Goal: Entertainment & Leisure: Consume media (video, audio)

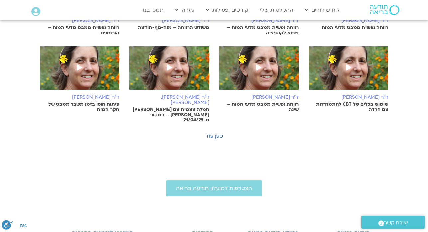
scroll to position [398, 0]
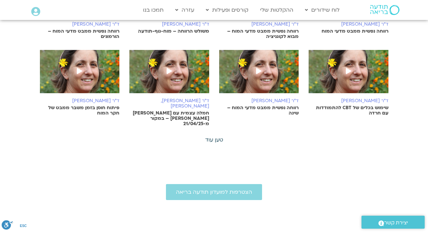
click at [216, 136] on link "טען עוד" at bounding box center [214, 139] width 18 height 7
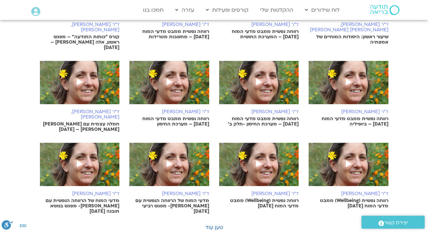
scroll to position [638, 0]
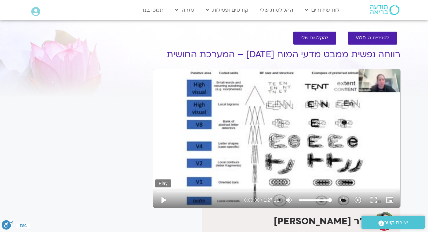
click at [167, 199] on button "play_arrow" at bounding box center [163, 200] width 16 height 16
type input "3.227193"
click at [165, 201] on button "pause" at bounding box center [163, 200] width 16 height 16
type input "79.926115"
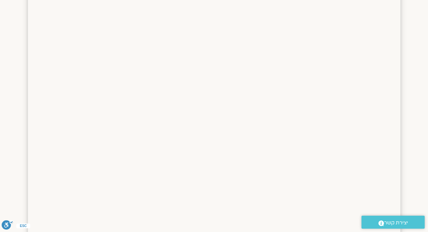
scroll to position [940, 0]
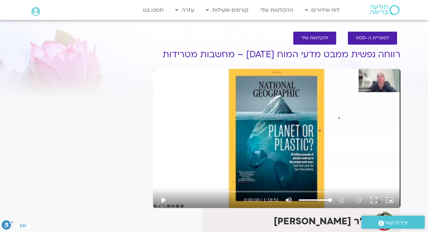
click at [116, 82] on div "It seems we can't find what you're looking for. It seems we can't find what you…" at bounding box center [87, 188] width 125 height 300
click at [163, 202] on button "play_arrow" at bounding box center [163, 200] width 16 height 16
type input "0.12"
click at [165, 198] on button "pause" at bounding box center [163, 200] width 16 height 16
type input "10.592373"
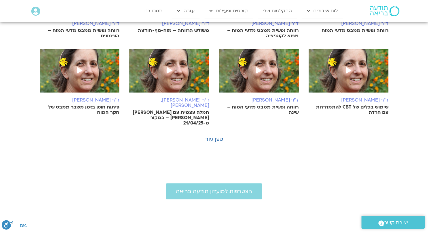
scroll to position [398, 0]
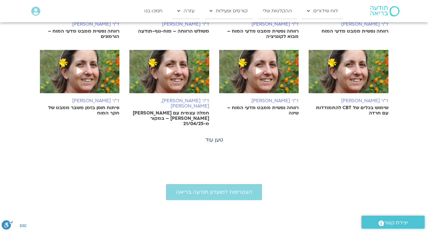
click at [215, 136] on link "טען עוד" at bounding box center [214, 139] width 18 height 7
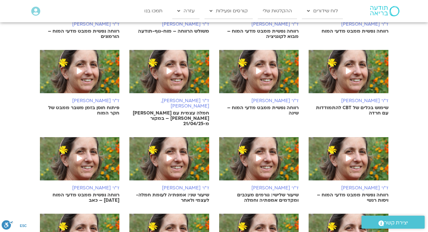
click at [215, 137] on div "ד"ר נועה אלבלדה שיעור שלישי: גורמים מעכבים ומקדמים אמפתיה וחמלה" at bounding box center [259, 170] width 90 height 67
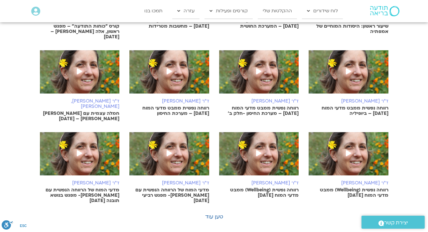
scroll to position [651, 0]
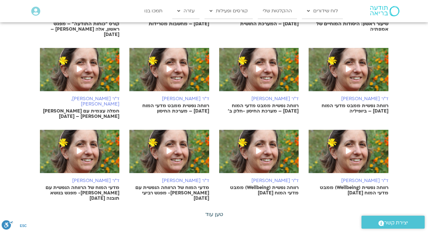
click at [215, 211] on link "טען עוד" at bounding box center [214, 214] width 18 height 7
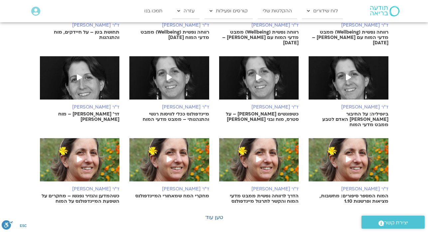
scroll to position [971, 0]
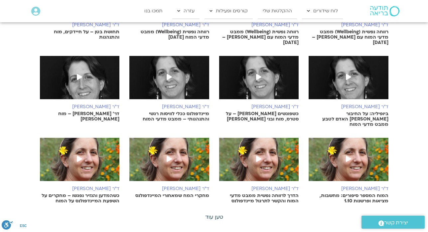
click at [214, 213] on link "טען עוד" at bounding box center [214, 216] width 18 height 7
click at [214, 213] on div at bounding box center [214, 222] width 19 height 19
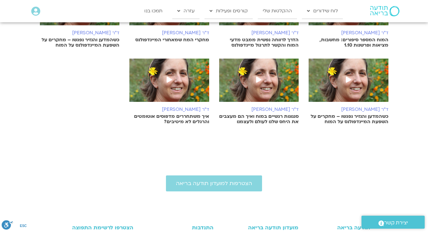
scroll to position [1130, 0]
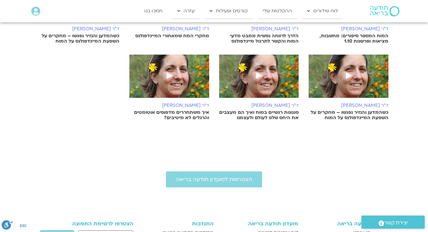
click at [183, 110] on p "איך משתחררים מדפוסים אוטומטים והרגלים לא מיטיבים?" at bounding box center [169, 115] width 80 height 11
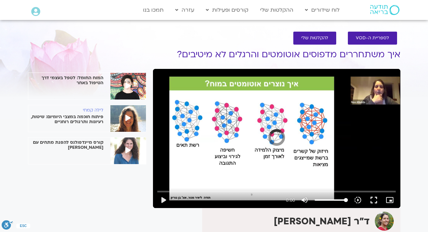
drag, startPoint x: 0, startPoint y: 0, endPoint x: 126, endPoint y: 201, distance: 237.8
click at [126, 201] on div "המוח החומל: לטפל בעצמי דרך הטיפול באחר לילה [PERSON_NAME] פיתוח חוכמה במצבי היו…" at bounding box center [87, 183] width 125 height 291
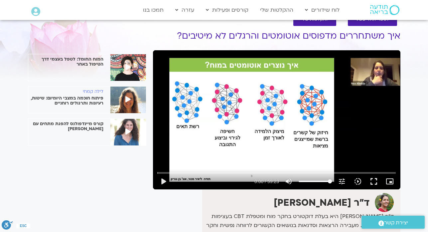
scroll to position [17, 0]
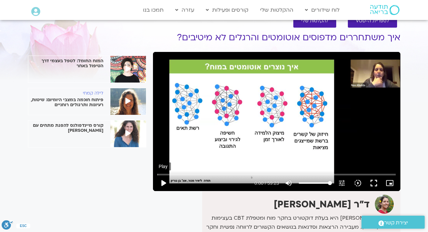
click at [166, 183] on button "play_arrow" at bounding box center [163, 183] width 16 height 16
click at [166, 183] on button "pause" at bounding box center [163, 183] width 16 height 16
type input "1.89818"
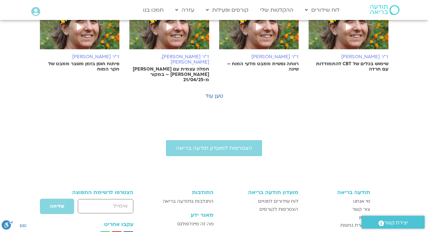
scroll to position [438, 0]
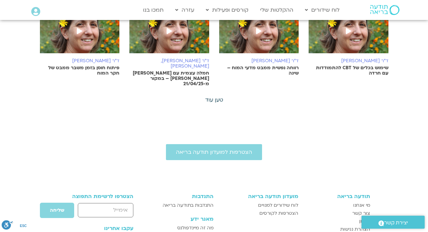
click at [216, 96] on link "טען עוד" at bounding box center [214, 99] width 18 height 7
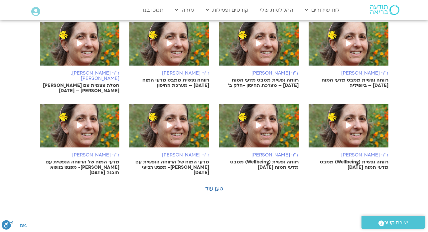
scroll to position [678, 0]
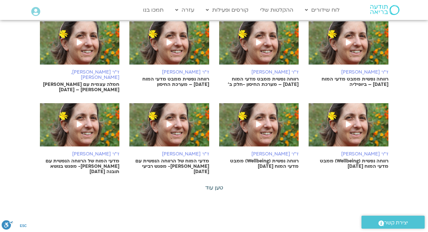
click at [210, 184] on link "טען עוד" at bounding box center [214, 187] width 18 height 7
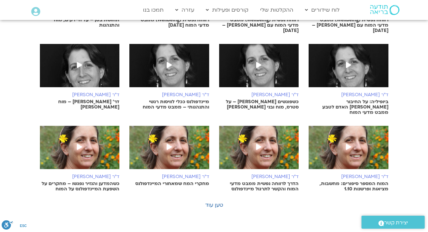
scroll to position [984, 0]
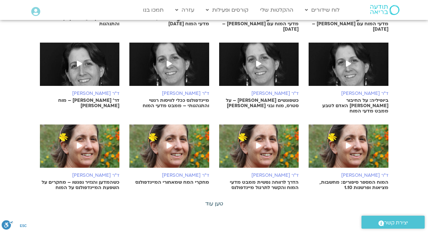
click at [218, 200] on link "טען עוד" at bounding box center [214, 203] width 18 height 7
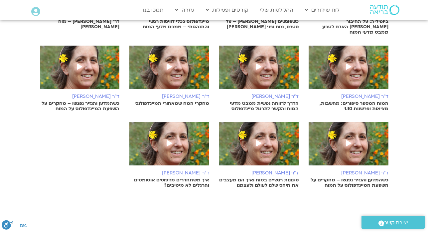
scroll to position [1064, 0]
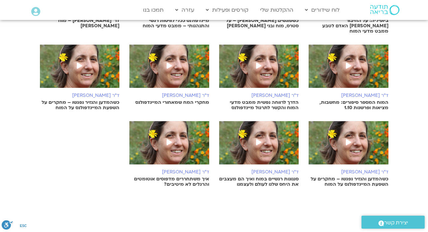
drag, startPoint x: 283, startPoint y: 51, endPoint x: 288, endPoint y: 51, distance: 5.0
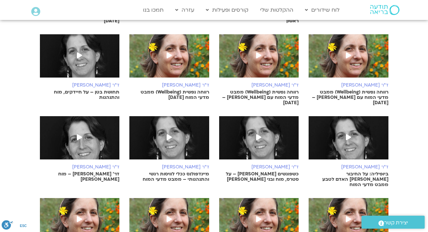
scroll to position [904, 0]
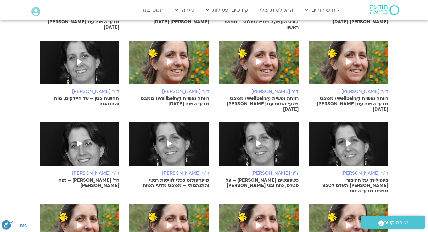
click at [352, 56] on span at bounding box center [349, 62] width 12 height 12
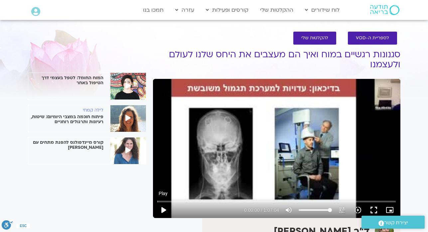
click at [164, 209] on button "play_arrow" at bounding box center [163, 210] width 16 height 16
type input "0.811618"
click at [165, 210] on button "pause" at bounding box center [163, 210] width 16 height 16
type input "12.558493"
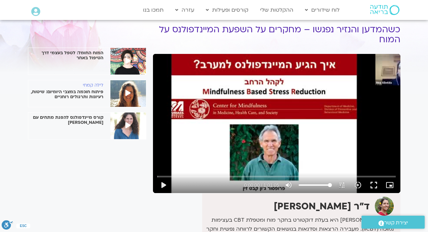
scroll to position [14, 0]
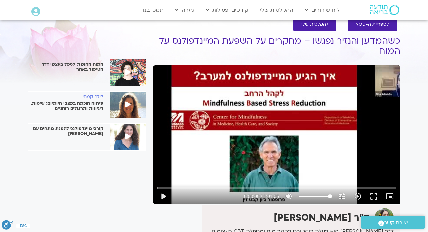
click at [125, 194] on div "המוח החומל: לטפל בעצמי דרך הטיפול באחר לילה [PERSON_NAME] פיתוח חוכמה במצבי היו…" at bounding box center [87, 175] width 125 height 301
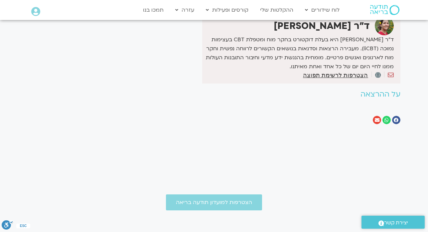
scroll to position [200, 0]
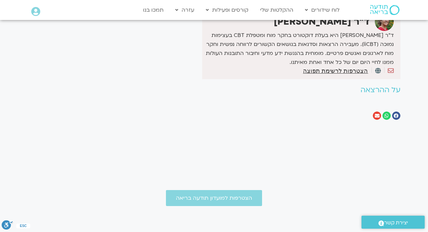
click at [338, 94] on h2 "על ההרצאה" at bounding box center [277, 90] width 248 height 8
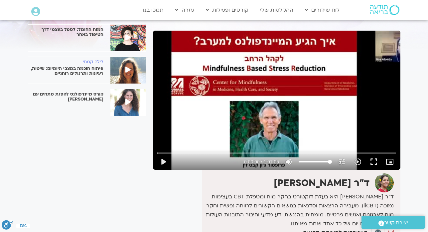
scroll to position [40, 0]
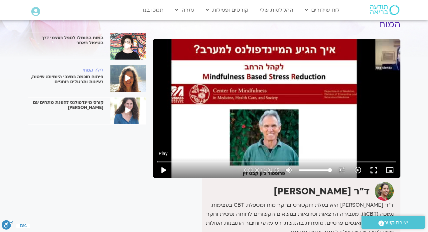
click at [164, 168] on button "play_arrow" at bounding box center [163, 170] width 16 height 16
type input "2.376409"
click at [164, 170] on button "pause" at bounding box center [163, 170] width 16 height 16
type input "20.890257"
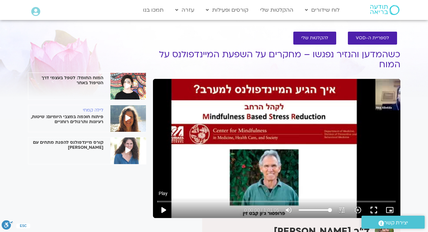
click at [163, 208] on button "play_arrow" at bounding box center [163, 210] width 16 height 16
click at [163, 208] on button "pause" at bounding box center [163, 210] width 16 height 16
type input "2.346456"
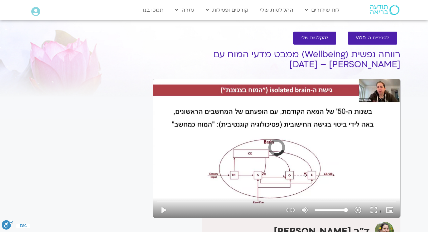
drag, startPoint x: 0, startPoint y: 0, endPoint x: 125, endPoint y: 169, distance: 210.6
click at [125, 169] on div "It seems we can't find what you're looking for. It seems we can't find what you…" at bounding box center [87, 188] width 125 height 301
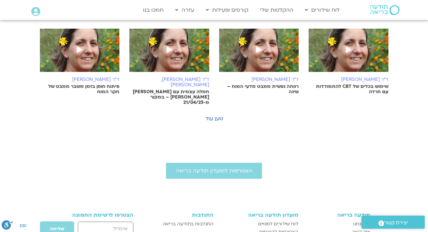
scroll to position [411, 0]
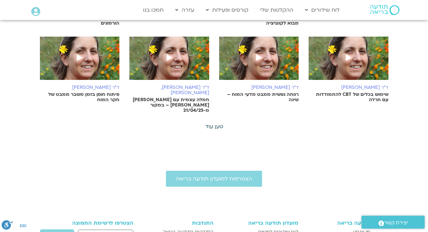
click at [217, 123] on link "טען עוד" at bounding box center [214, 126] width 18 height 7
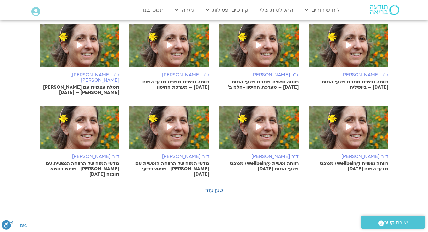
scroll to position [678, 0]
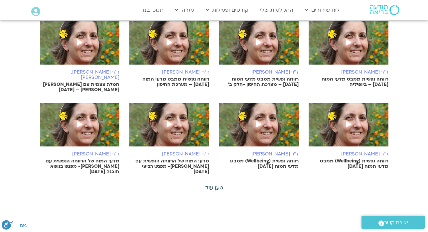
click at [218, 184] on link "טען עוד" at bounding box center [214, 187] width 18 height 7
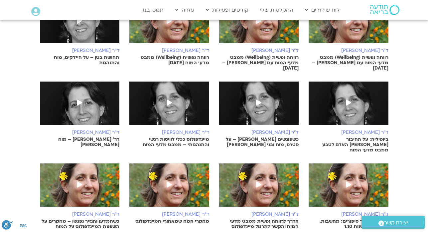
scroll to position [957, 0]
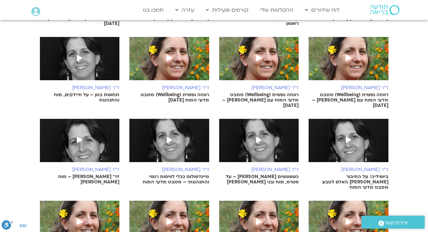
scroll to position [904, 0]
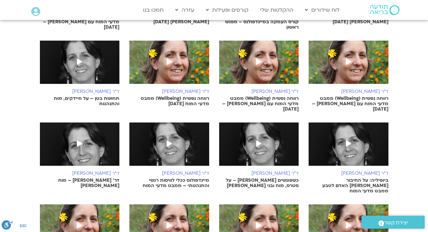
click at [199, 178] on p "מיינדפולנס ככלי לוויסות רגשי והתנהגותי – ממבט מדעי המוח" at bounding box center [169, 183] width 80 height 11
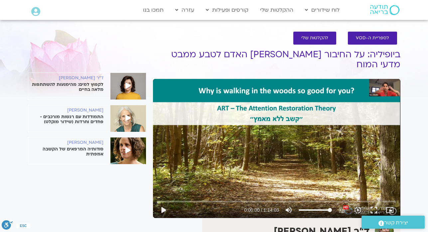
click at [427, 148] on section "לספריית ה-VOD להקלטות שלי ביופיליה: על החיבור בין האדם לטבע ממבט מדעי המוח ד"ר …" at bounding box center [214, 207] width 428 height 364
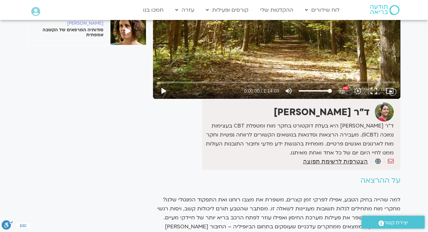
scroll to position [120, 0]
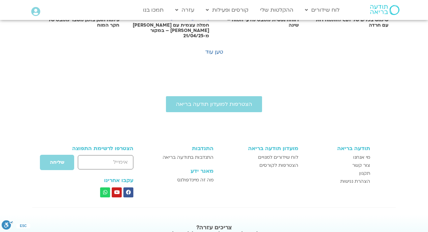
scroll to position [465, 0]
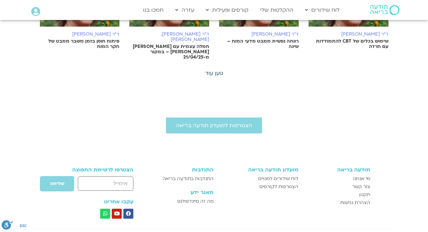
click at [218, 70] on link "טען עוד" at bounding box center [214, 73] width 18 height 7
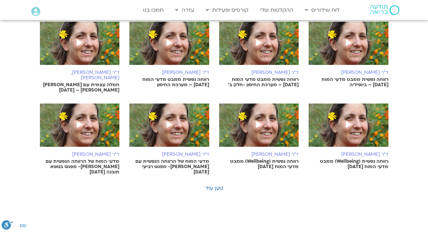
scroll to position [678, 0]
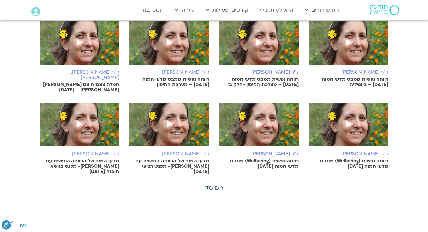
click at [219, 184] on link "טען עוד" at bounding box center [214, 187] width 18 height 7
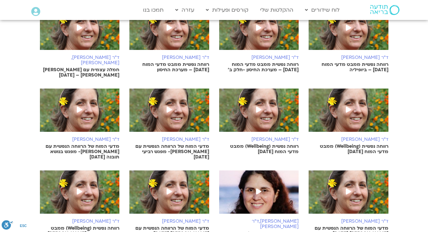
scroll to position [691, 0]
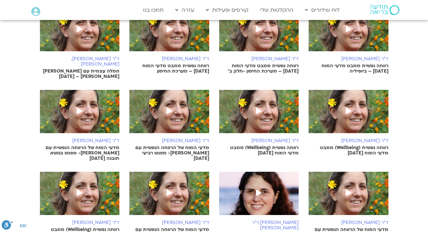
click at [277, 102] on img at bounding box center [259, 115] width 80 height 50
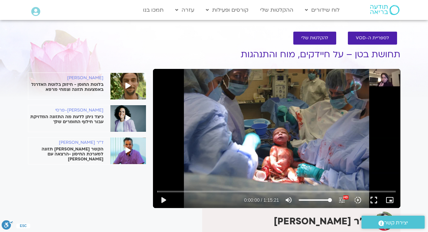
click at [91, 205] on div "יגאל קוטין בלוטת החוסן - חיזוק בלוטת האדרנל באמצעות תזונה וצמחי מרפא פזית פרטוש…" at bounding box center [87, 231] width 125 height 386
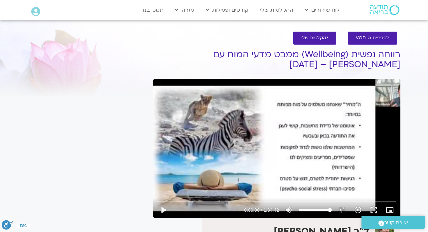
click at [134, 32] on div "It seems we can't find what you're looking for. It seems we can't find what you…" at bounding box center [87, 182] width 125 height 315
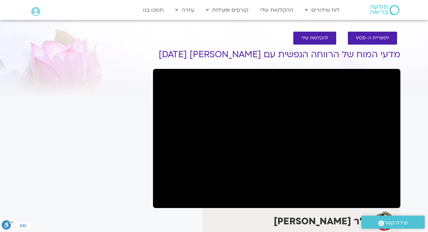
drag, startPoint x: 321, startPoint y: 52, endPoint x: 72, endPoint y: 176, distance: 277.6
click at [72, 176] on div "It seems we can't find what you're looking for. It seems we can't find what you…" at bounding box center [87, 183] width 125 height 291
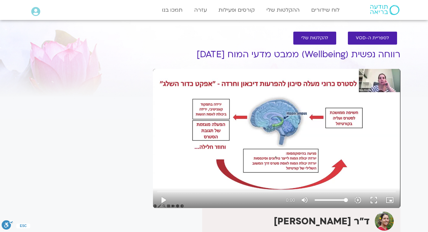
click at [104, 163] on div "It seems we can't find what you're looking for. It seems we can't find what you…" at bounding box center [87, 183] width 125 height 291
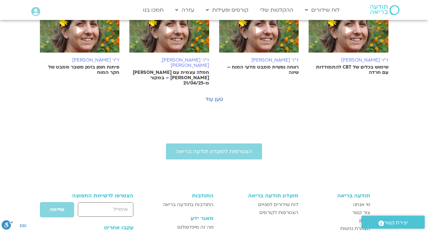
scroll to position [425, 0]
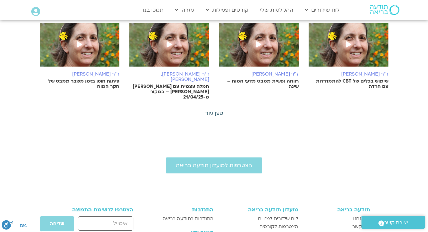
click at [214, 110] on link "טען עוד" at bounding box center [214, 113] width 18 height 7
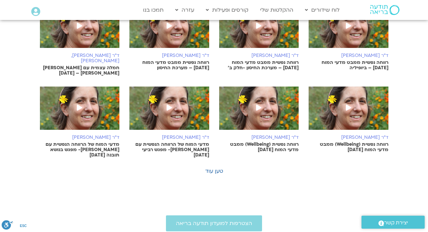
scroll to position [704, 0]
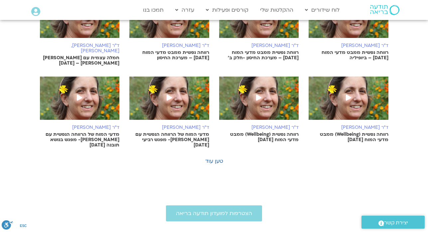
click at [348, 92] on span at bounding box center [349, 98] width 12 height 12
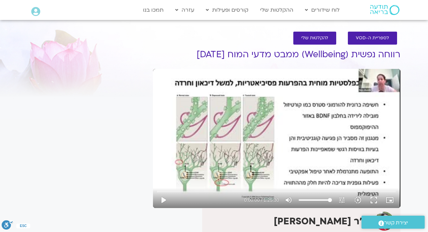
drag, startPoint x: 0, startPoint y: 0, endPoint x: 97, endPoint y: 156, distance: 183.8
click at [97, 156] on div "It seems we can't find what you're looking for. It seems we can't find what you…" at bounding box center [87, 183] width 125 height 291
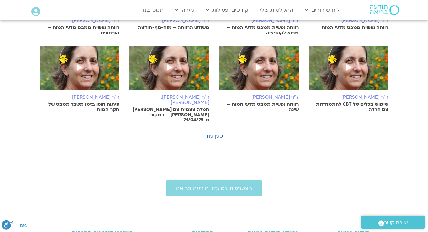
scroll to position [398, 0]
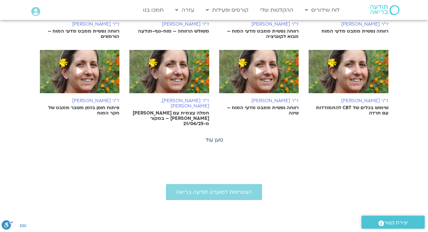
click at [212, 136] on link "טען עוד" at bounding box center [214, 139] width 18 height 7
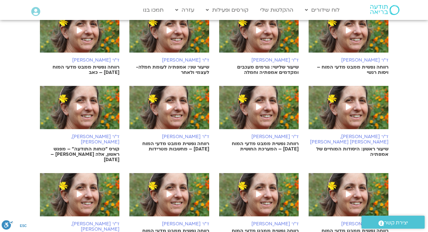
scroll to position [518, 0]
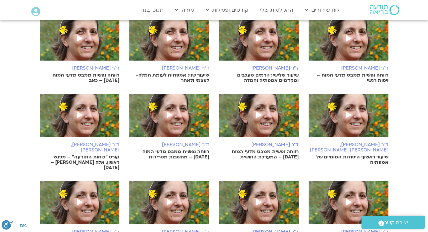
click at [168, 117] on img at bounding box center [169, 119] width 80 height 50
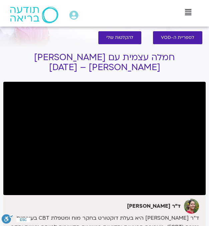
click at [9, 46] on div "לספריית ה-VOD להקלטות שלי" at bounding box center [104, 38] width 195 height 20
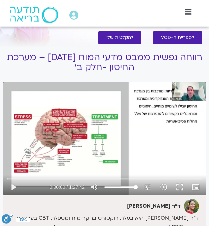
click at [16, 43] on div "לספריית ה-VOD להקלטות שלי" at bounding box center [104, 38] width 195 height 20
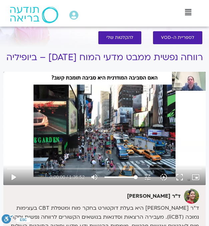
click at [24, 87] on div "Skip Ad play_arrow 0:00:00 / 1:36:52 volume_up Mute tune Resolution Auto 720p s…" at bounding box center [104, 129] width 202 height 114
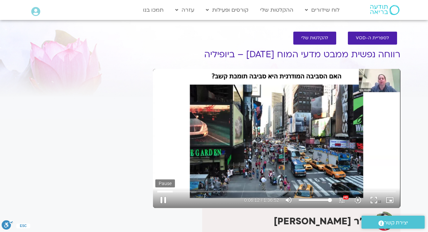
click at [165, 199] on button "pause" at bounding box center [163, 200] width 16 height 16
type input "372.737618"
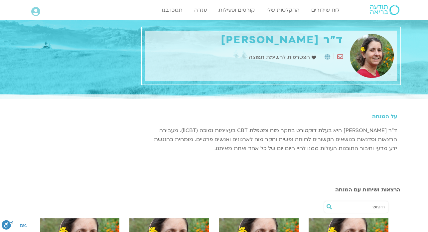
scroll to position [518, 0]
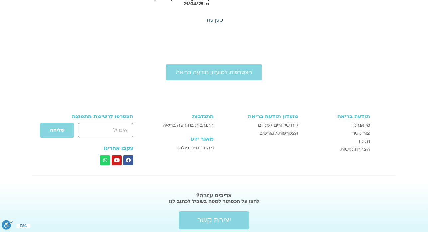
click at [214, 16] on link "טען עוד" at bounding box center [214, 19] width 18 height 7
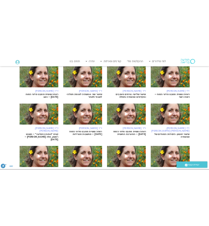
scroll to position [502, 0]
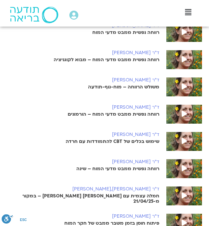
click at [23, 79] on h6 "ד"ר [PERSON_NAME]" at bounding box center [83, 80] width 152 height 5
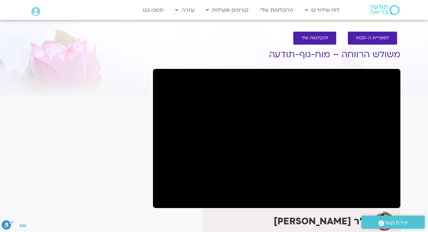
drag, startPoint x: 17, startPoint y: 34, endPoint x: 0, endPoint y: 27, distance: 18.5
click at [17, 34] on section "לספריית ה-VOD להקלטות שלי משולש הרווחה – מוח-גוף-תודעה ד"ר נועה אלבלדה ד״ר נועה…" at bounding box center [214, 177] width 428 height 305
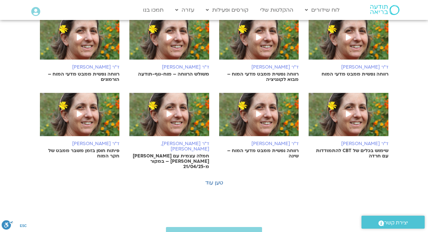
scroll to position [365, 0]
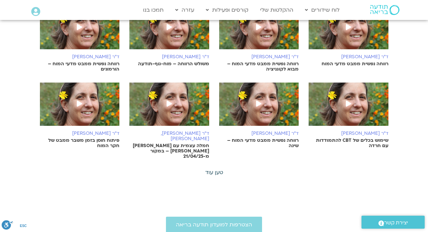
click at [211, 169] on link "טען עוד" at bounding box center [214, 172] width 18 height 7
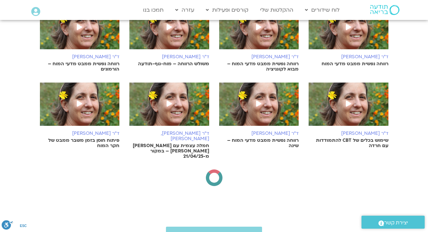
click at [211, 169] on div at bounding box center [214, 177] width 17 height 17
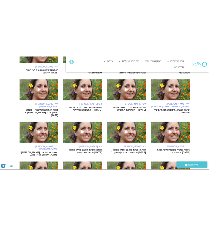
scroll to position [572, 0]
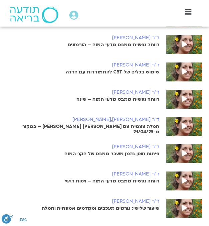
click at [20, 75] on p "שימוש בכלים של CBT להתמודדות עם חרדה" at bounding box center [83, 72] width 152 height 5
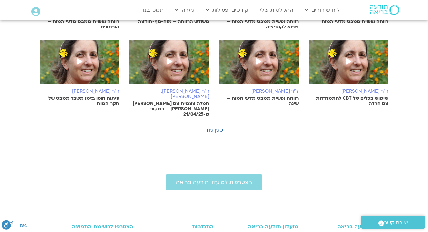
scroll to position [411, 0]
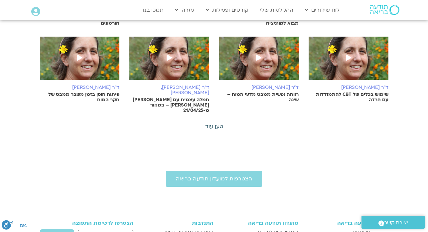
click at [211, 123] on link "טען עוד" at bounding box center [214, 126] width 18 height 7
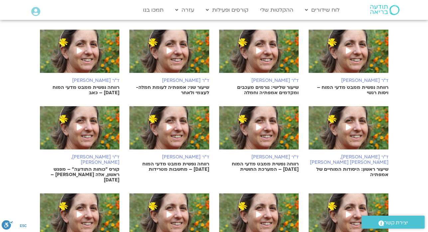
scroll to position [518, 0]
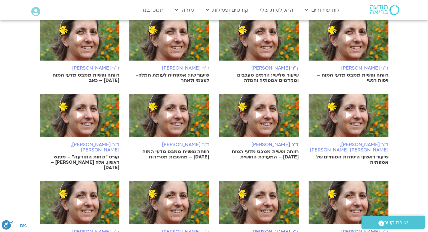
click at [256, 142] on h6 "ד"ר [PERSON_NAME]" at bounding box center [259, 144] width 80 height 5
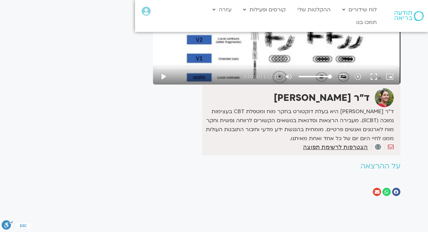
scroll to position [130, 0]
